Goal: Browse casually: Explore the website without a specific task or goal

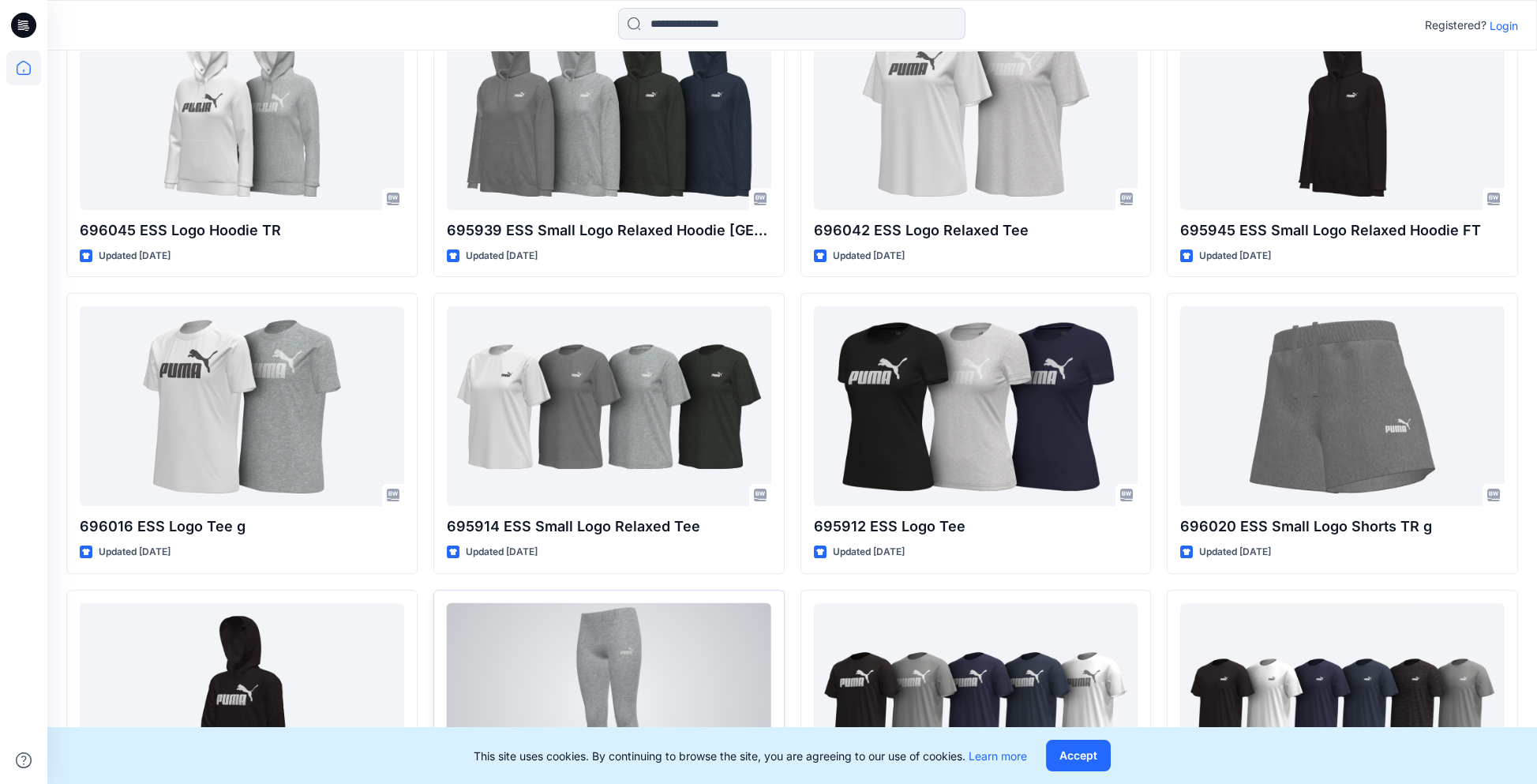
scroll to position [2058, 0]
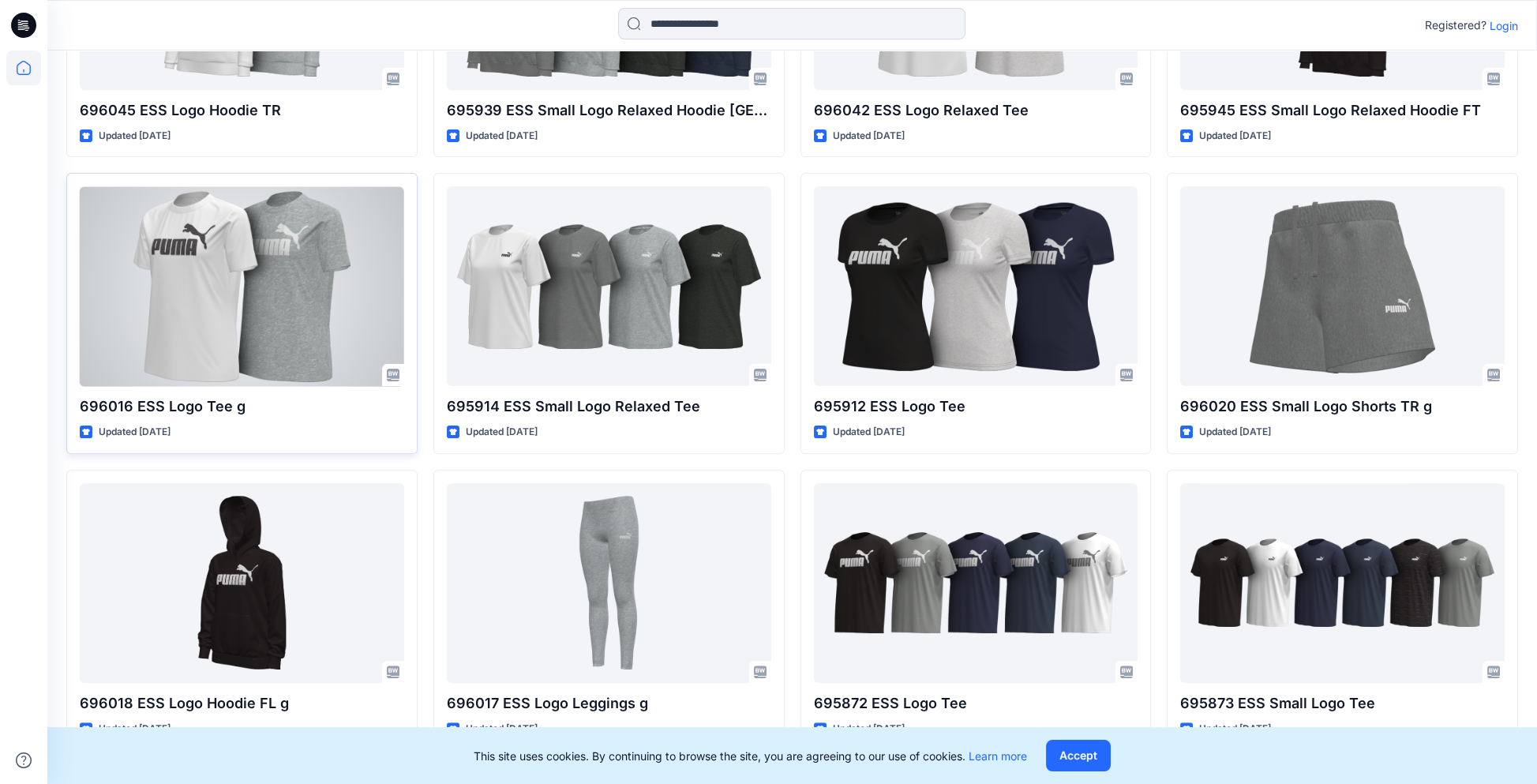
click at [246, 321] on div at bounding box center [242, 285] width 325 height 199
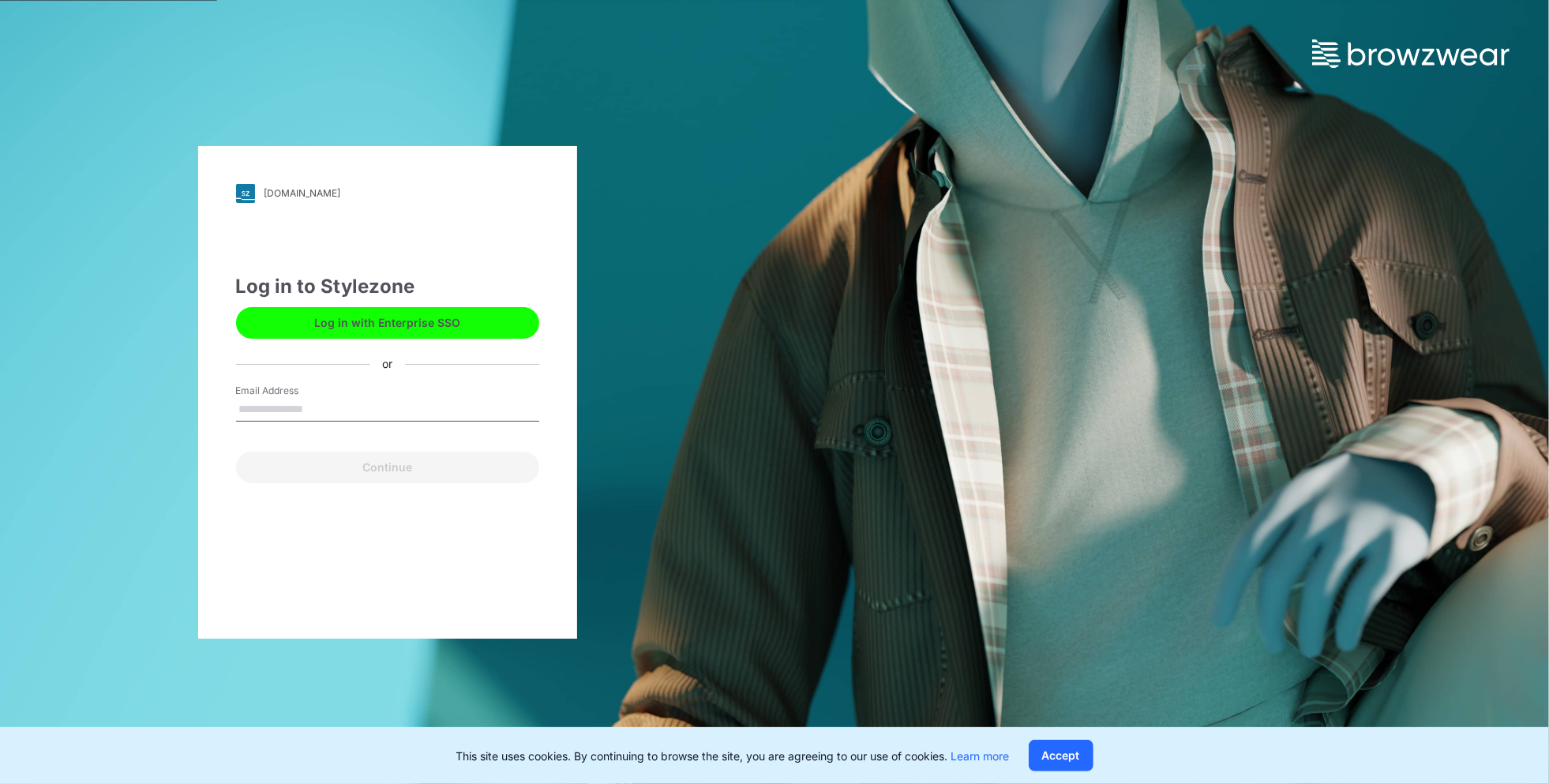
click at [410, 313] on button "Log in with Enterprise SSO" at bounding box center [388, 323] width 303 height 32
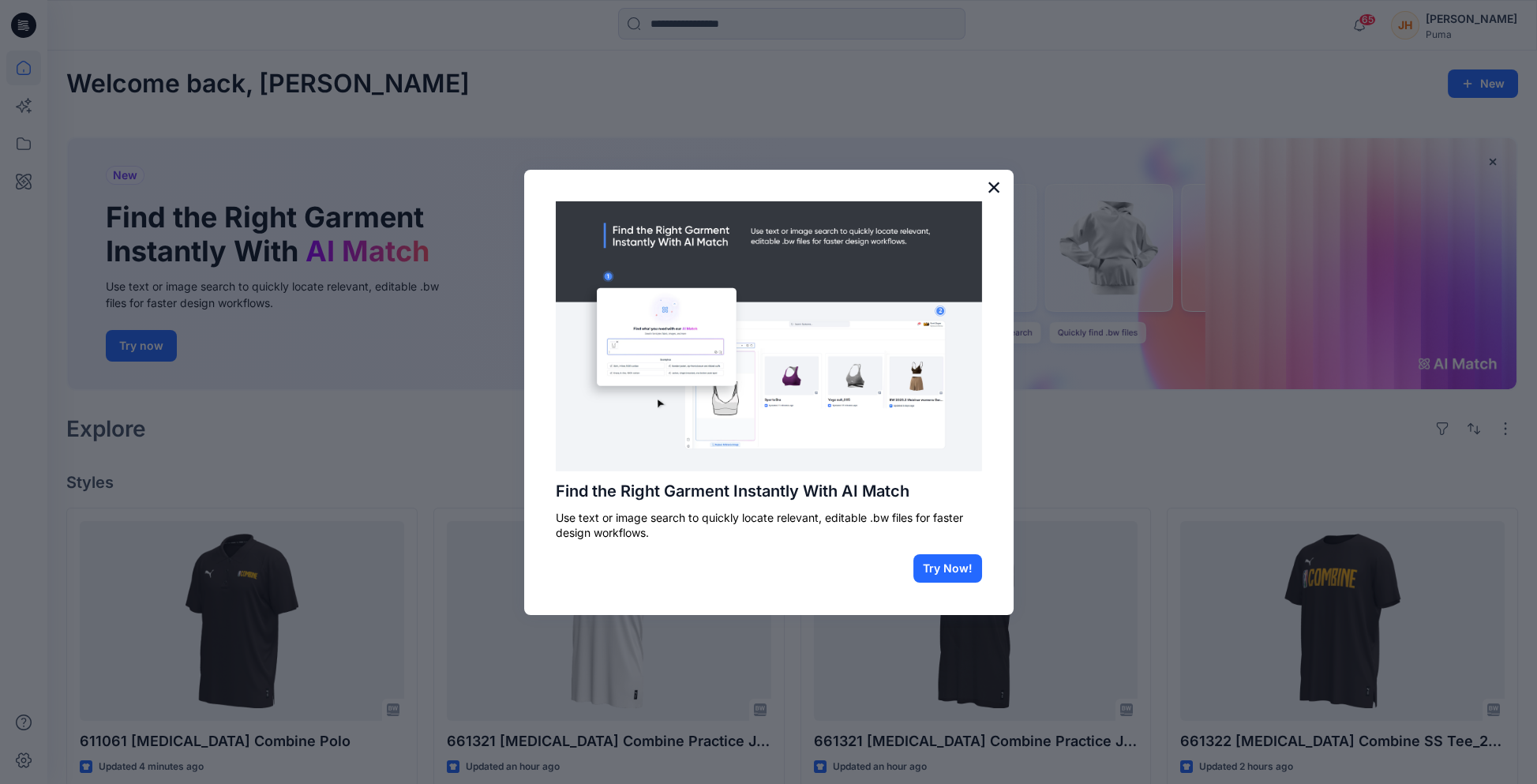
click at [996, 185] on button "×" at bounding box center [994, 187] width 15 height 25
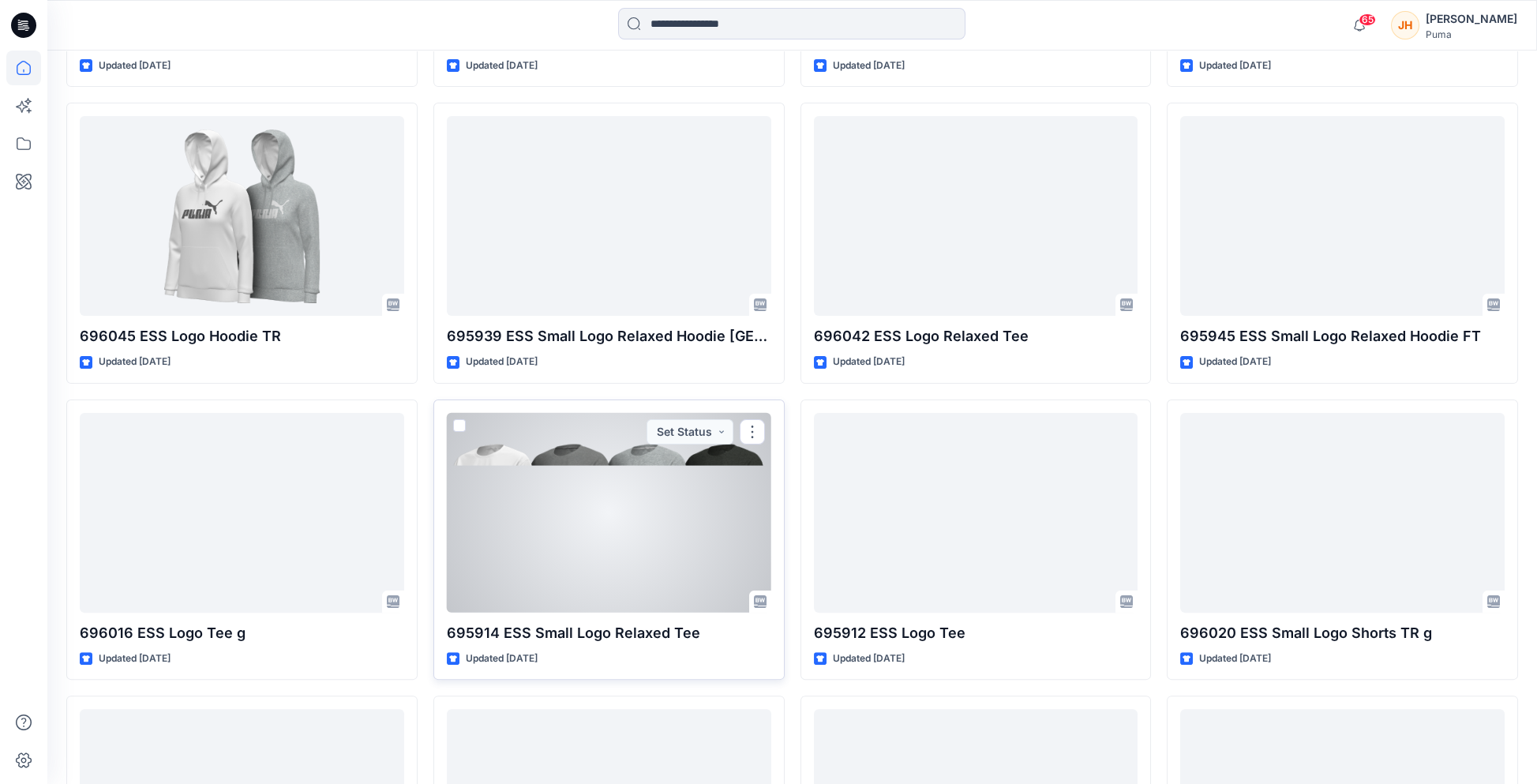
scroll to position [1955, 0]
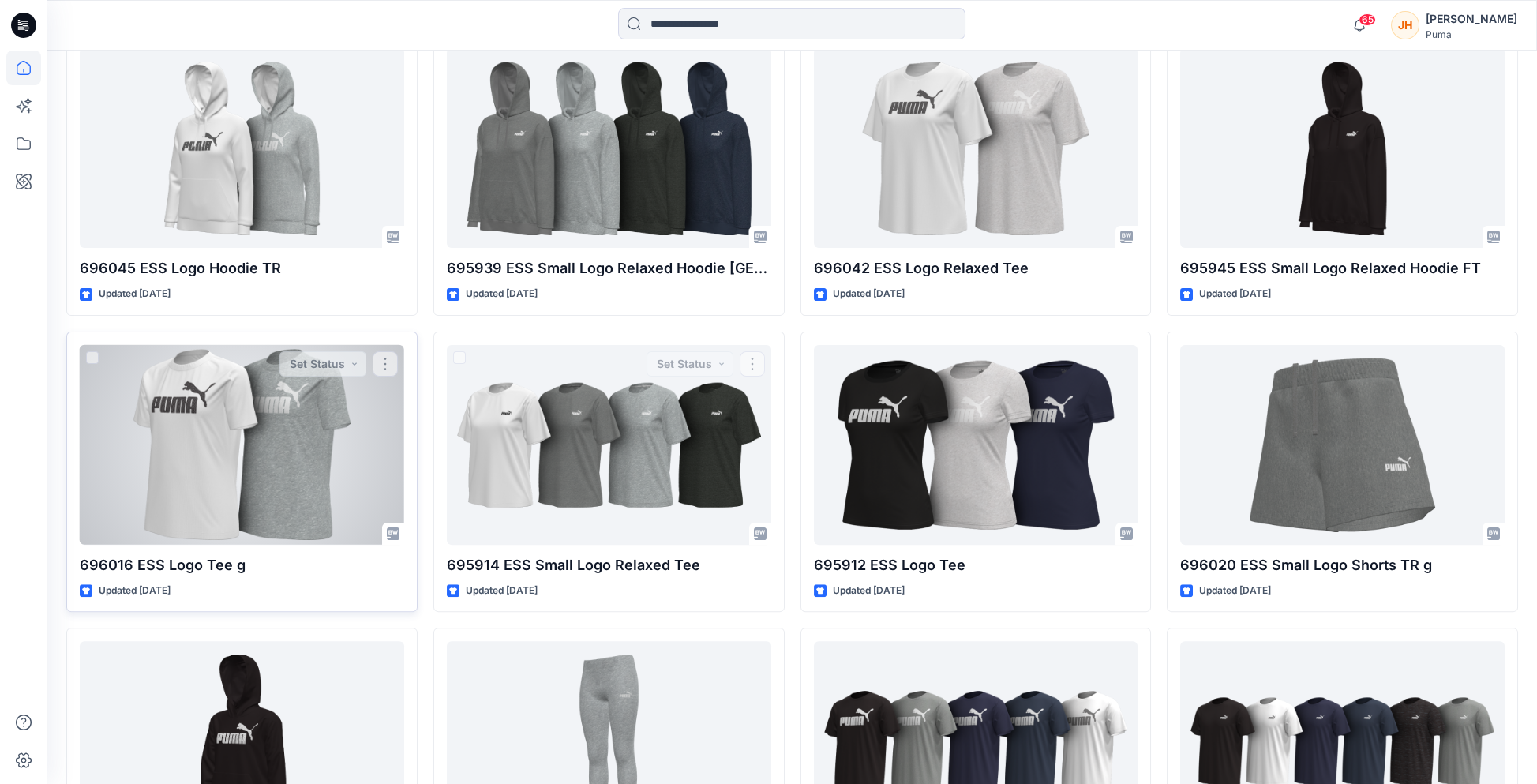
click at [278, 474] on div at bounding box center [242, 444] width 325 height 199
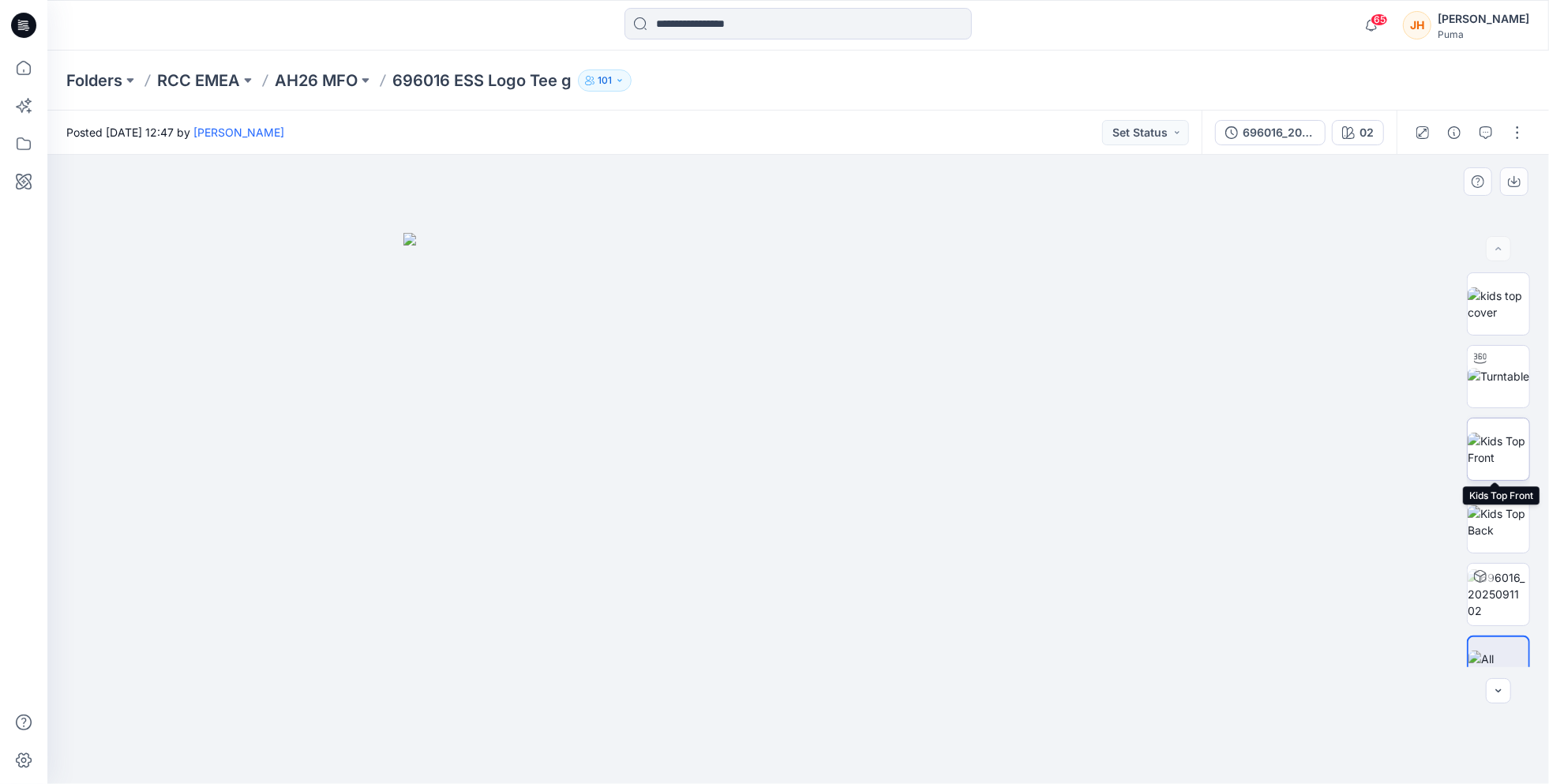
click at [1504, 433] on img at bounding box center [1499, 448] width 61 height 33
drag, startPoint x: 846, startPoint y: 326, endPoint x: 843, endPoint y: 395, distance: 69.1
click at [843, 395] on img at bounding box center [795, 267] width 1579 height 1036
drag, startPoint x: 837, startPoint y: 410, endPoint x: 866, endPoint y: 455, distance: 53.5
click at [866, 455] on img at bounding box center [823, 289] width 1579 height 990
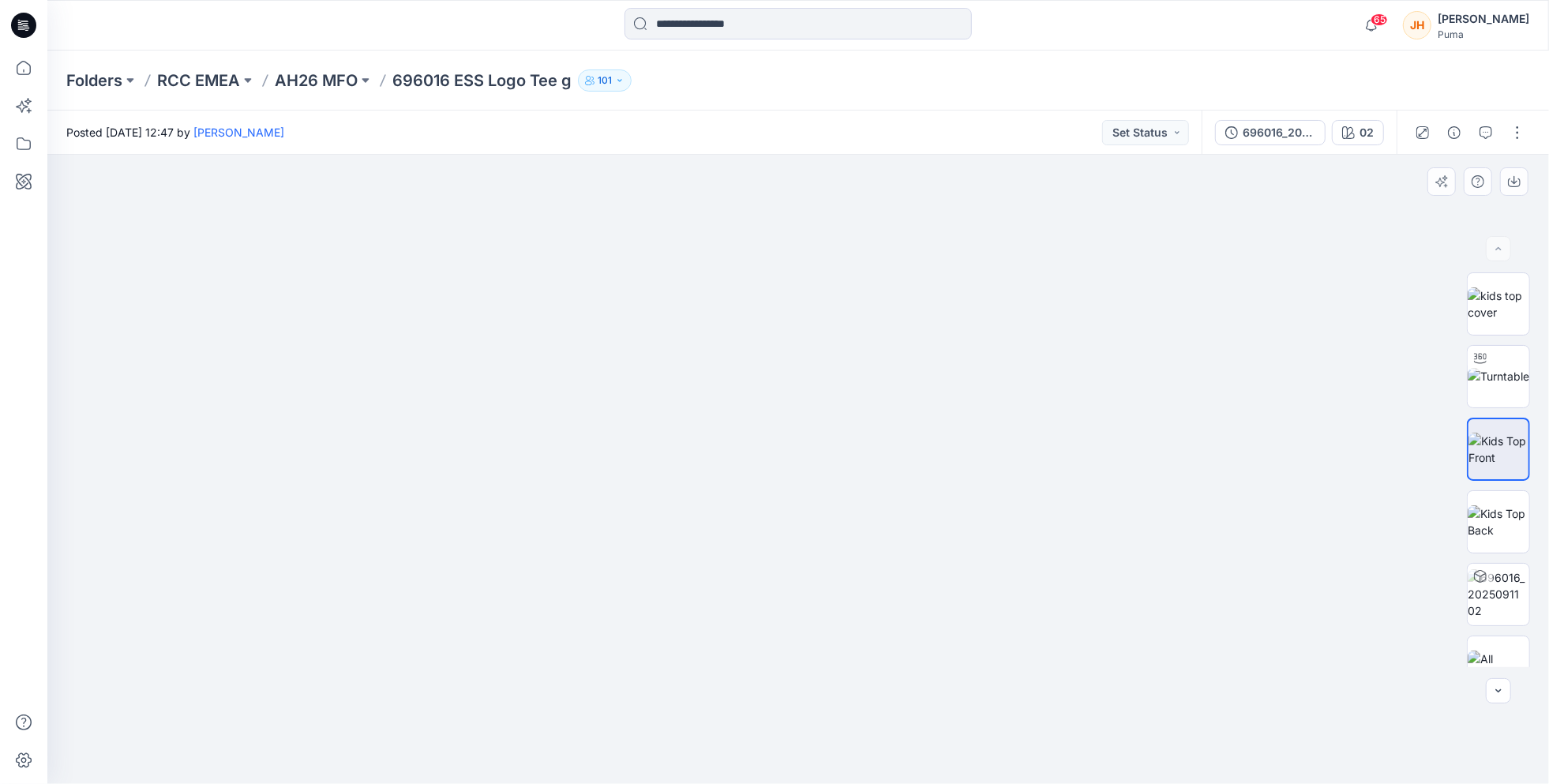
drag, startPoint x: 878, startPoint y: 494, endPoint x: 881, endPoint y: 412, distance: 82.1
click at [881, 412] on img at bounding box center [826, 261] width 1579 height 1048
drag, startPoint x: 887, startPoint y: 518, endPoint x: 913, endPoint y: 458, distance: 65.4
click at [909, 449] on img at bounding box center [798, 347] width 958 height 876
drag, startPoint x: 950, startPoint y: 317, endPoint x: 904, endPoint y: 515, distance: 203.3
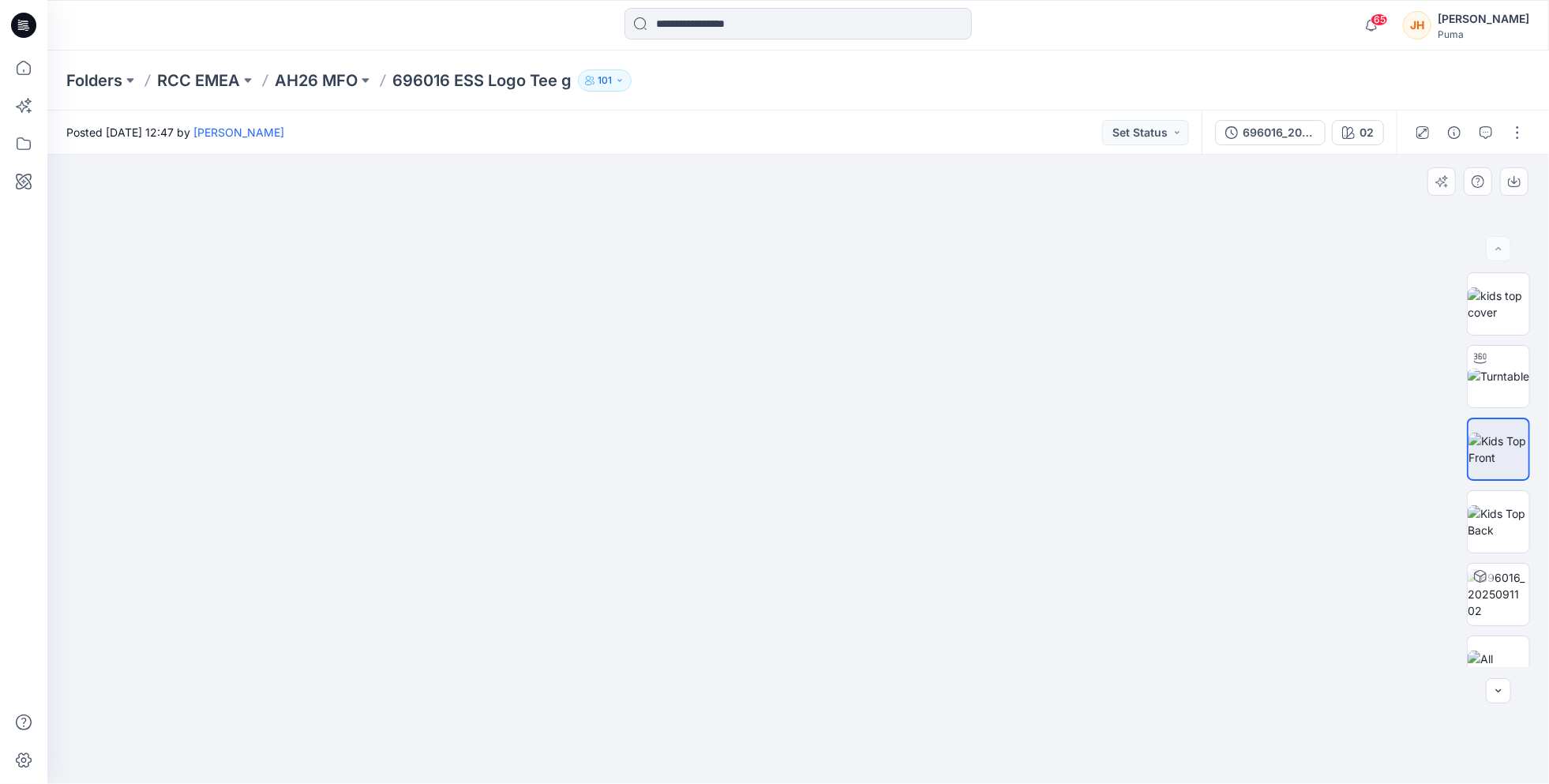
click at [904, 515] on img at bounding box center [772, 162] width 1579 height 1243
click at [1493, 607] on img at bounding box center [1499, 594] width 61 height 50
click at [1504, 432] on img at bounding box center [1499, 448] width 61 height 33
drag, startPoint x: 852, startPoint y: 405, endPoint x: 922, endPoint y: 449, distance: 82.7
click at [922, 449] on img at bounding box center [836, 254] width 1579 height 1061
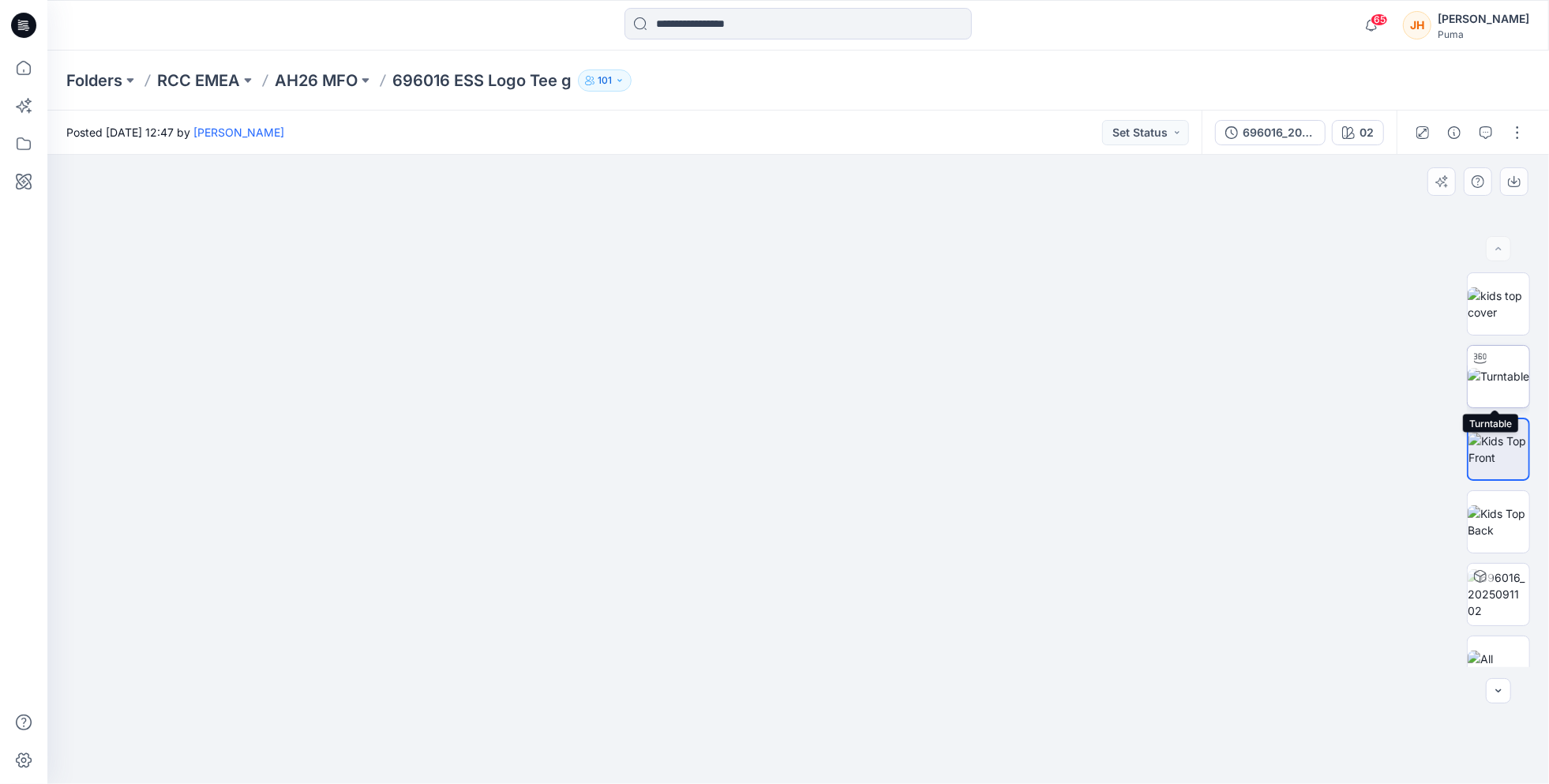
click at [1486, 384] on img at bounding box center [1499, 376] width 61 height 17
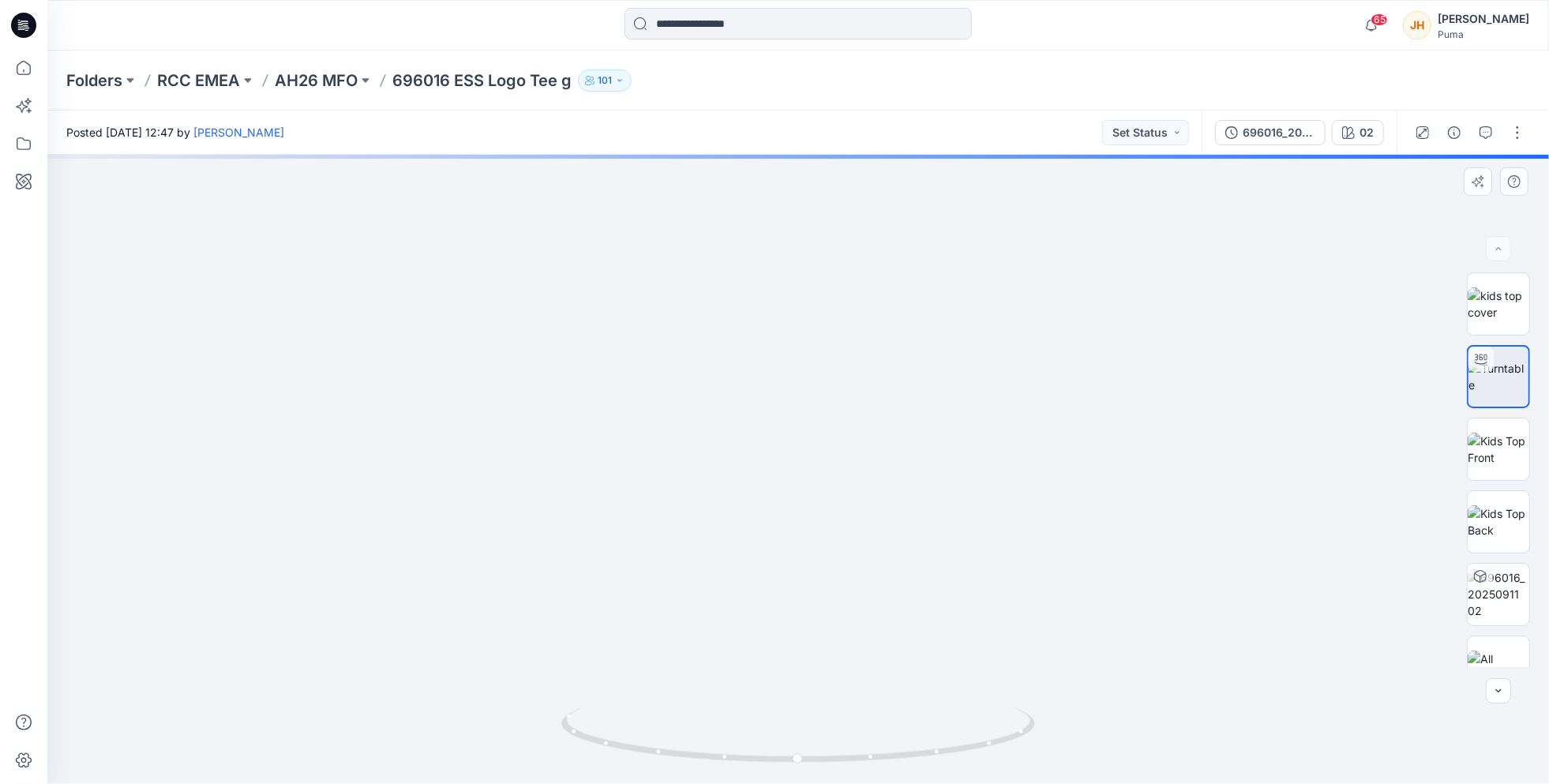
drag, startPoint x: 923, startPoint y: 310, endPoint x: 920, endPoint y: 425, distance: 115.0
drag, startPoint x: 942, startPoint y: 379, endPoint x: 942, endPoint y: 443, distance: 64.0
click at [942, 443] on img at bounding box center [794, 12] width 2826 height 1544
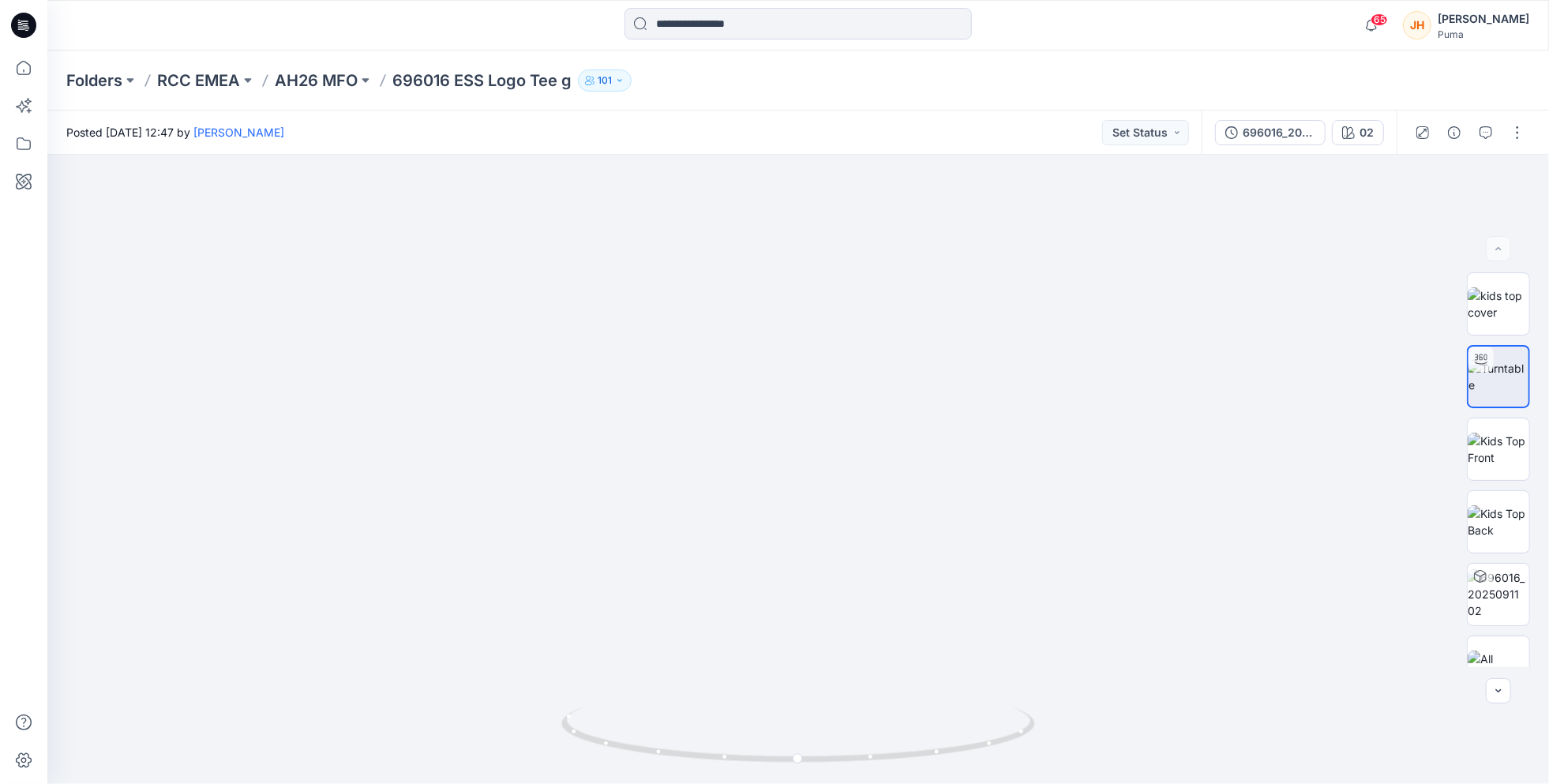
click at [29, 26] on icon at bounding box center [24, 25] width 25 height 25
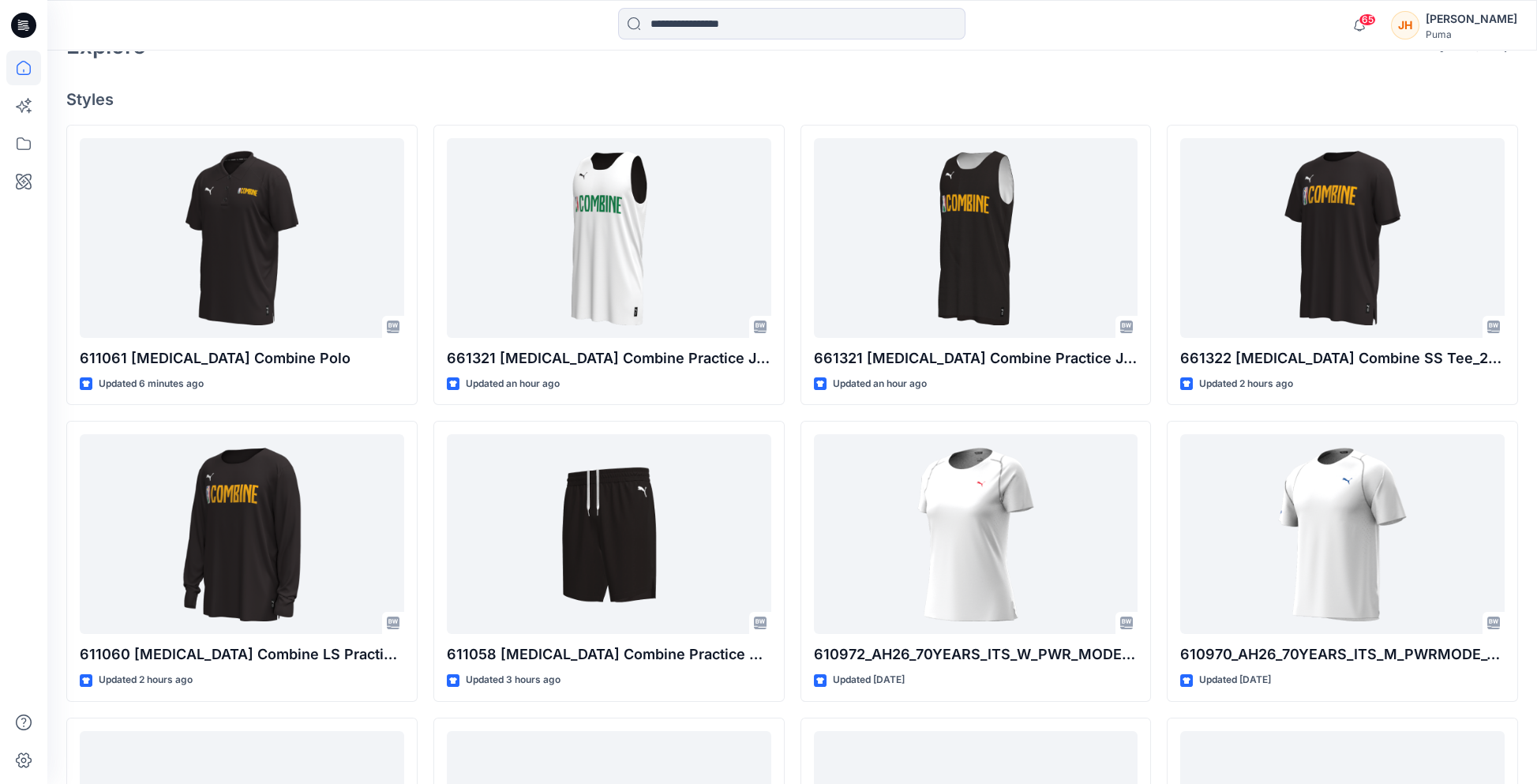
scroll to position [158, 0]
